Goal: Task Accomplishment & Management: Use online tool/utility

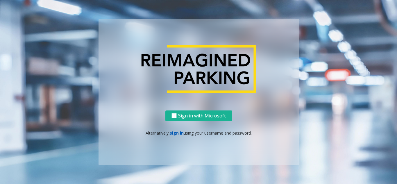
click at [176, 133] on link "sign in" at bounding box center [177, 133] width 14 height 6
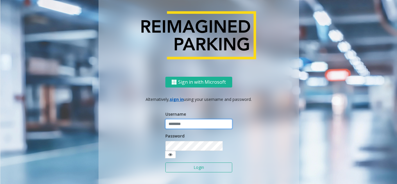
click at [182, 129] on input "text" at bounding box center [198, 124] width 67 height 10
type input "**********"
click at [200, 167] on button "Login" at bounding box center [198, 168] width 67 height 10
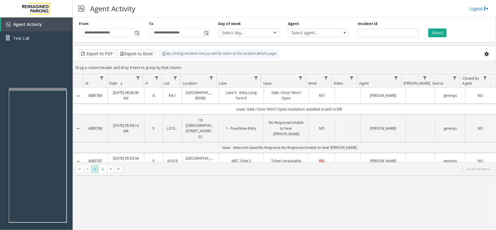
drag, startPoint x: 187, startPoint y: 63, endPoint x: 183, endPoint y: 64, distance: 4.4
click at [185, 63] on div "Drag a column header and drop it here to group by that column" at bounding box center [284, 68] width 423 height 10
drag, startPoint x: 181, startPoint y: 65, endPoint x: 158, endPoint y: 48, distance: 29.1
click at [158, 48] on kendo-grid "Export to PDF Export to Excel By clicking Incident row you will be taken to the…" at bounding box center [284, 111] width 423 height 130
click at [178, 64] on div "Drag a column header and drop it here to group by that column" at bounding box center [284, 68] width 423 height 10
